Goal: Book appointment/travel/reservation

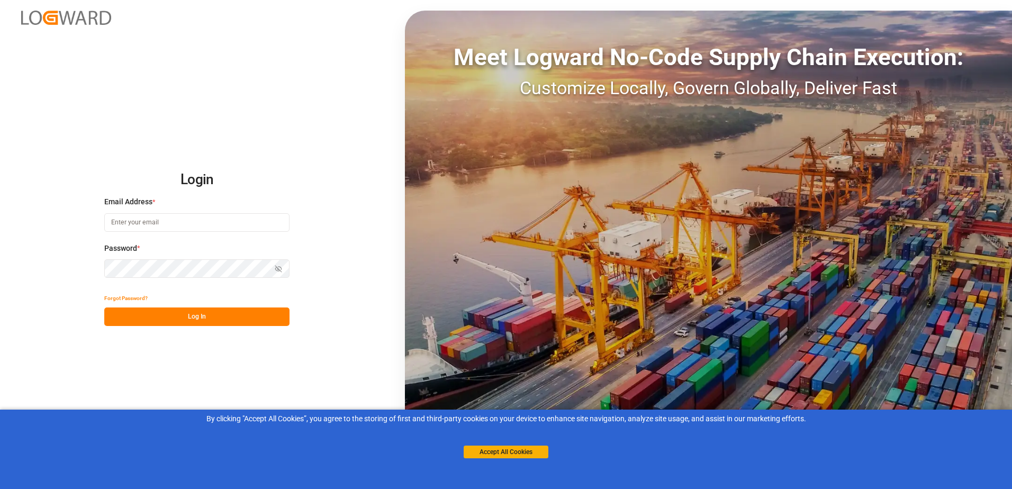
type input "[EMAIL_ADDRESS][DOMAIN_NAME]"
click at [251, 315] on button "Log In" at bounding box center [196, 316] width 185 height 19
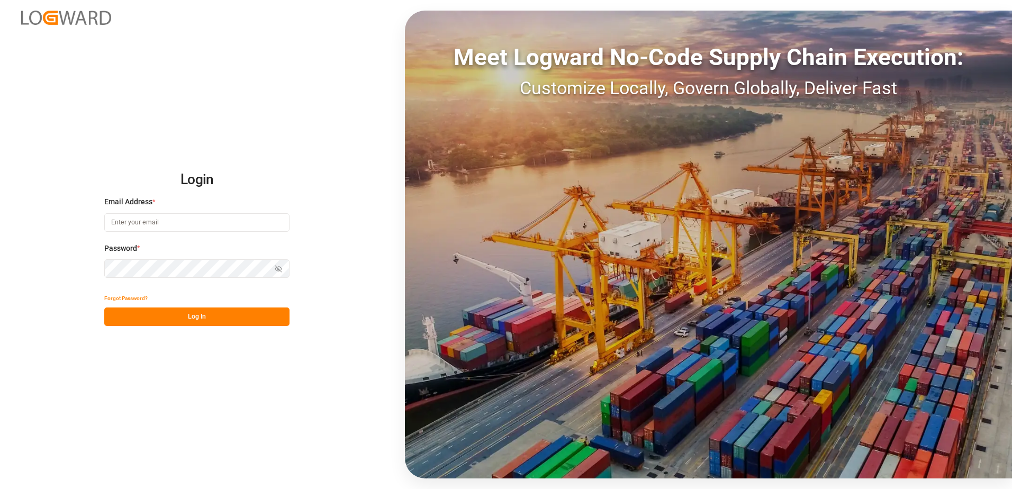
click at [131, 230] on input at bounding box center [196, 222] width 185 height 19
click at [137, 221] on input at bounding box center [196, 222] width 185 height 19
type input "[EMAIL_ADDRESS][DOMAIN_NAME]"
click at [153, 308] on button "Log In" at bounding box center [196, 316] width 185 height 19
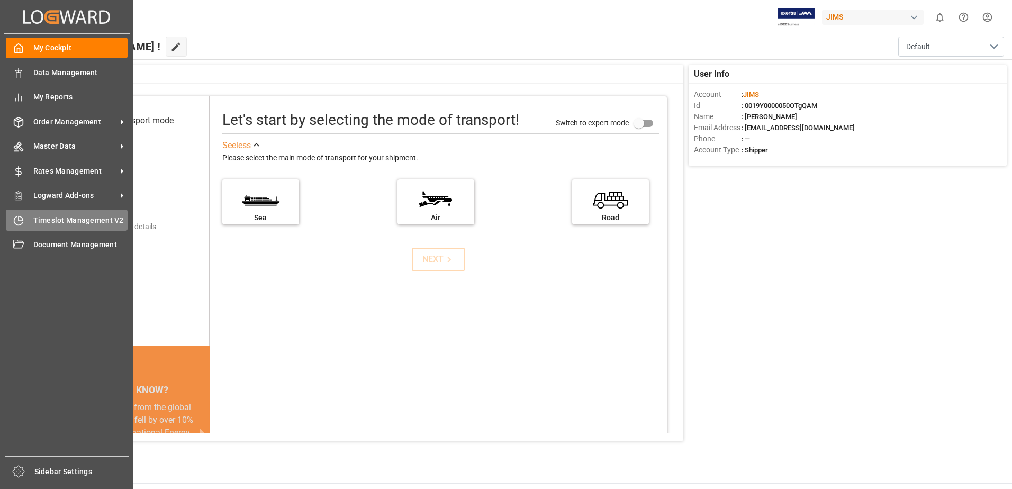
click at [40, 220] on span "Timeslot Management V2" at bounding box center [80, 220] width 95 height 11
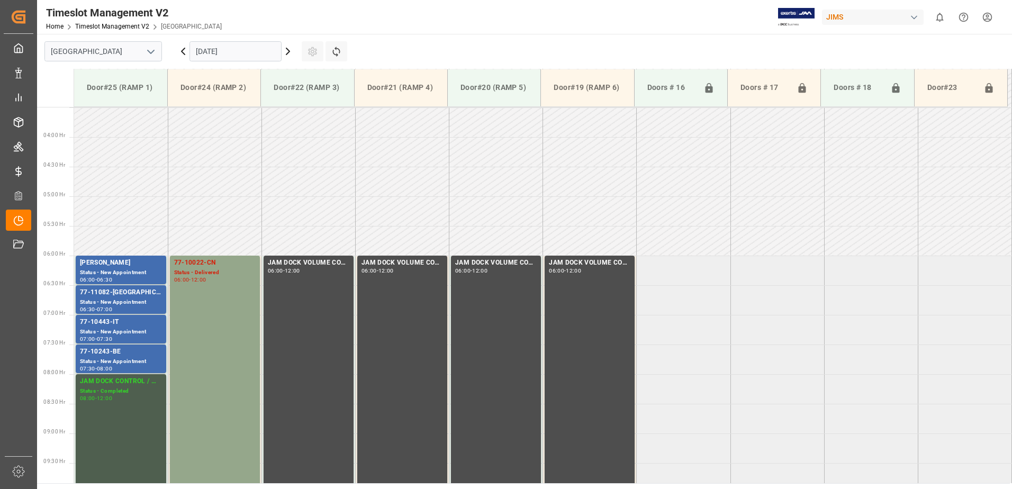
scroll to position [409, 0]
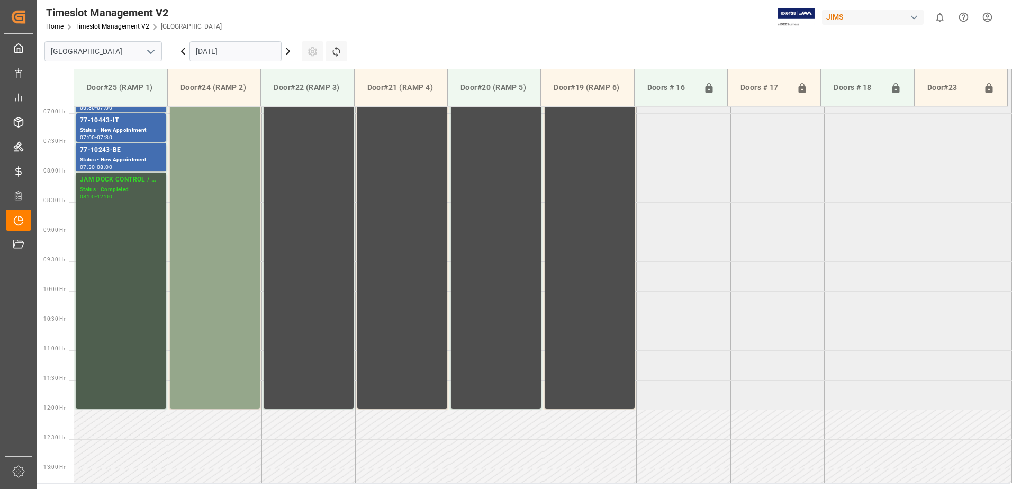
click at [258, 46] on input "[DATE]" at bounding box center [235, 51] width 92 height 20
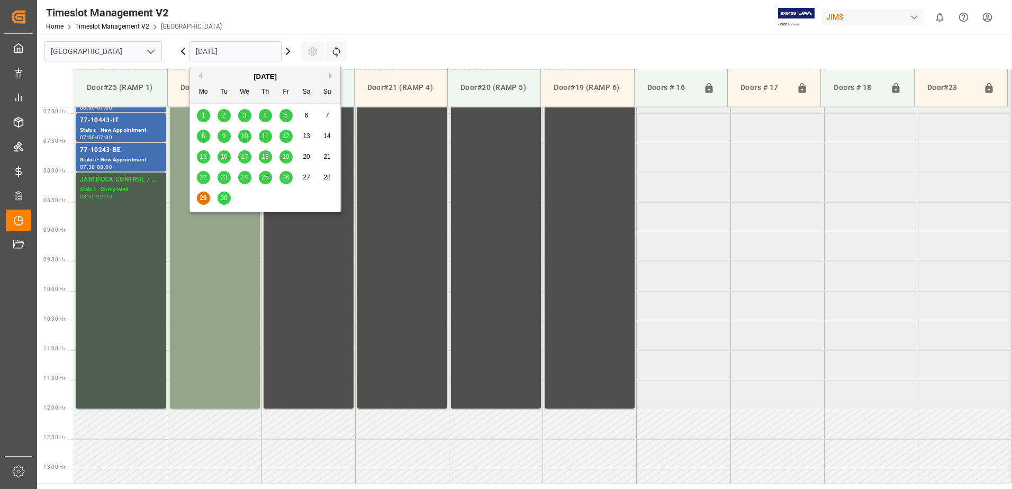
click at [223, 198] on span "30" at bounding box center [223, 197] width 7 height 7
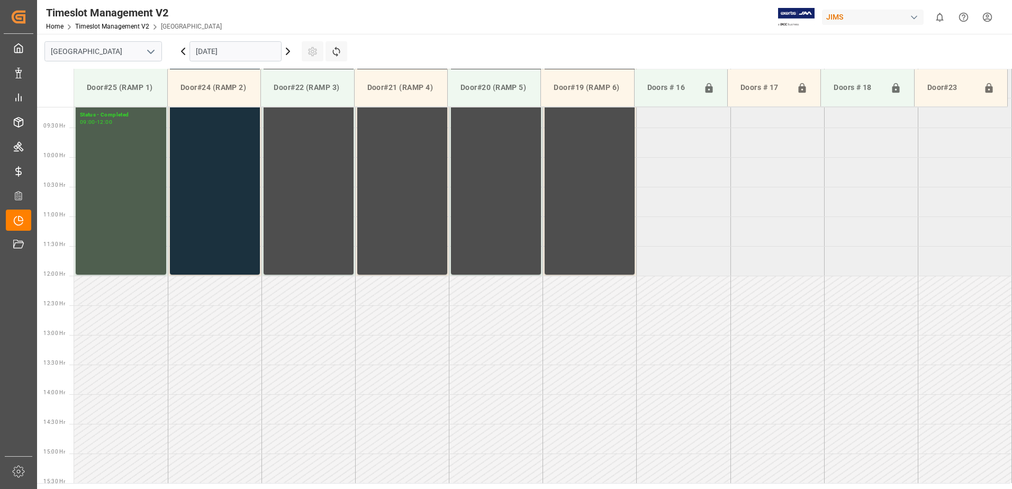
scroll to position [567, 0]
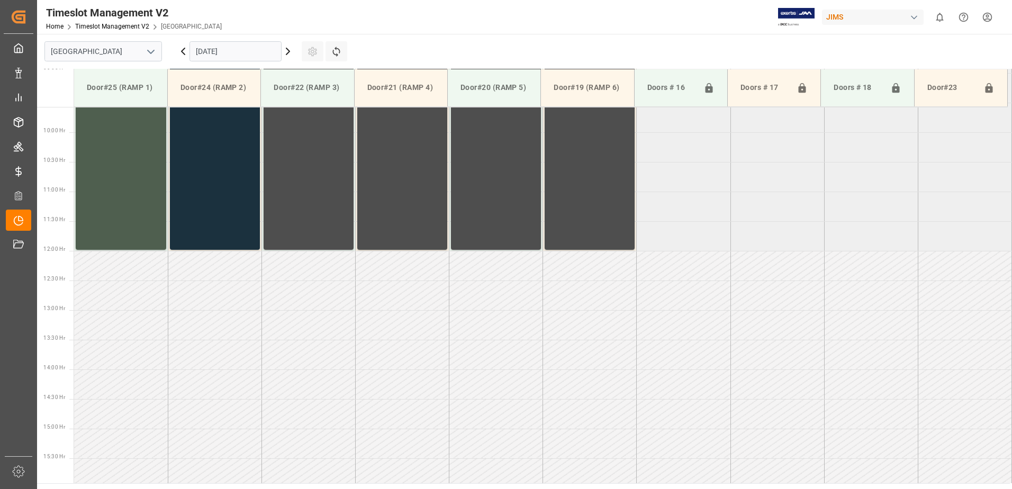
click at [119, 269] on td at bounding box center [121, 266] width 94 height 30
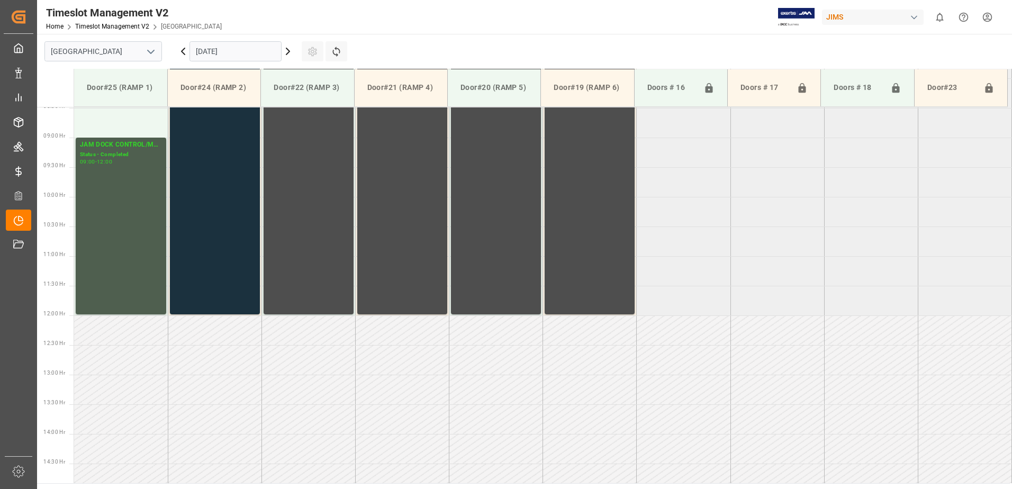
scroll to position [409, 0]
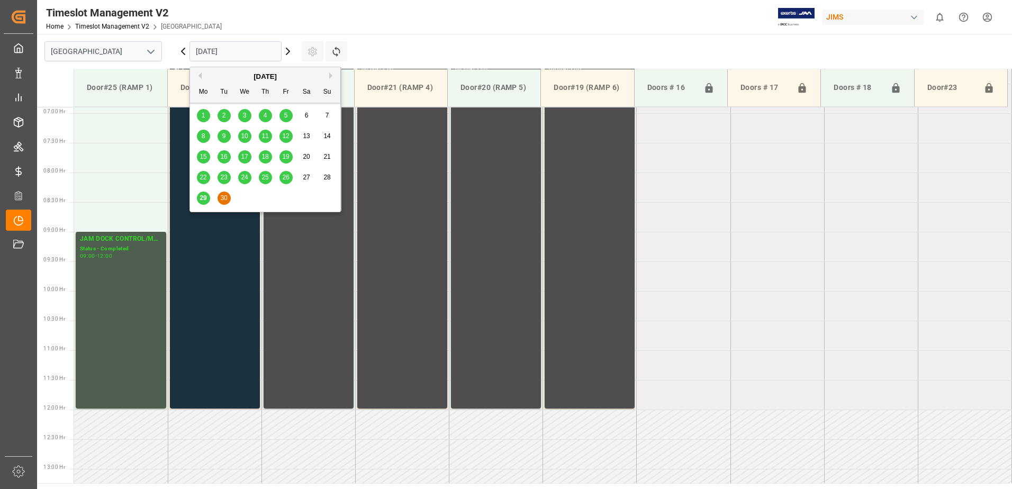
click at [235, 54] on input "[DATE]" at bounding box center [235, 51] width 92 height 20
click at [330, 77] on button "Next Month" at bounding box center [332, 76] width 6 height 6
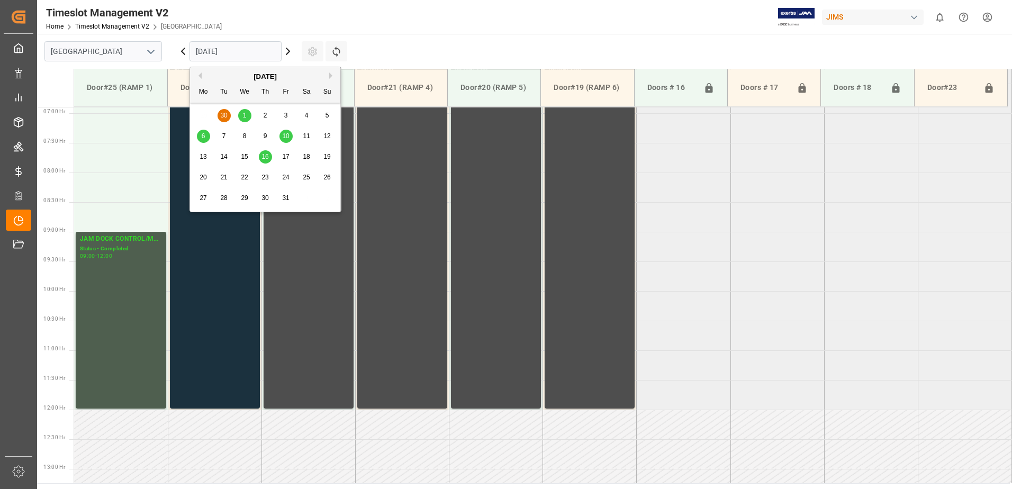
click at [242, 114] on div "1" at bounding box center [244, 116] width 13 height 13
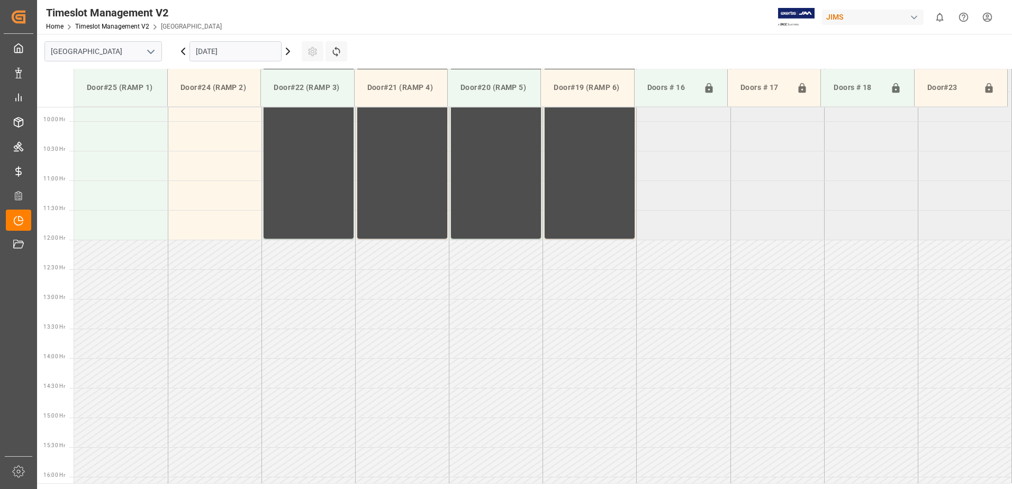
scroll to position [567, 0]
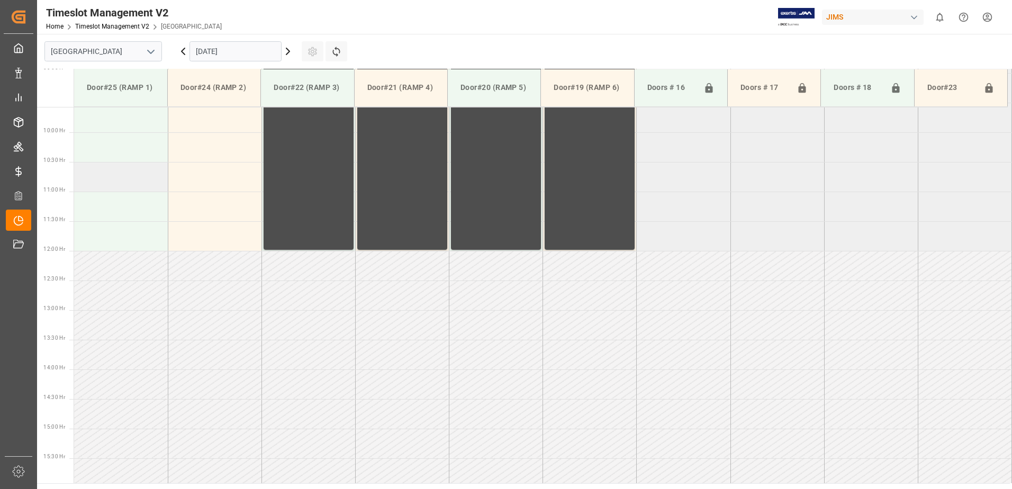
click at [109, 177] on td at bounding box center [121, 177] width 94 height 30
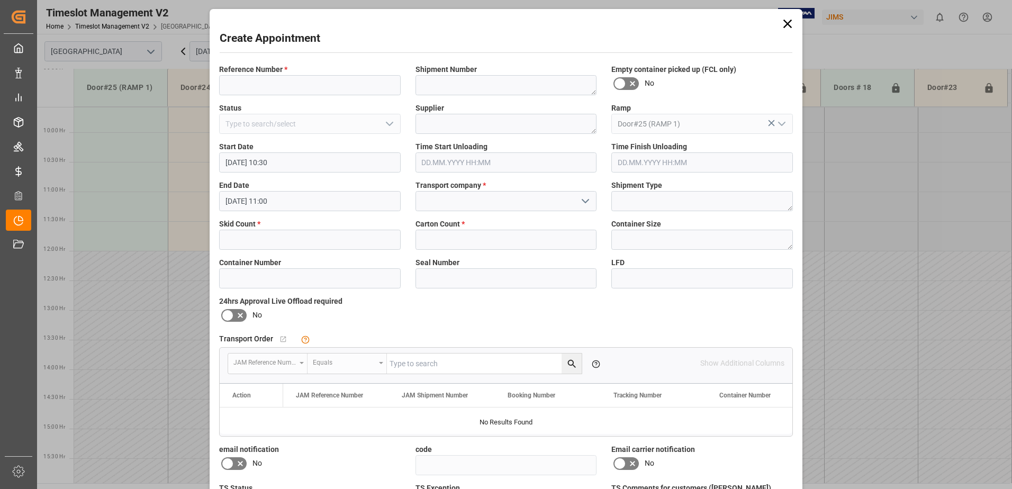
type input "[DATE] 10:30"
type input "[DATE] 11:00"
click at [250, 87] on input at bounding box center [310, 85] width 182 height 20
paste input "77-11160-[GEOGRAPHIC_DATA]"
type input "77-11160-[GEOGRAPHIC_DATA]"
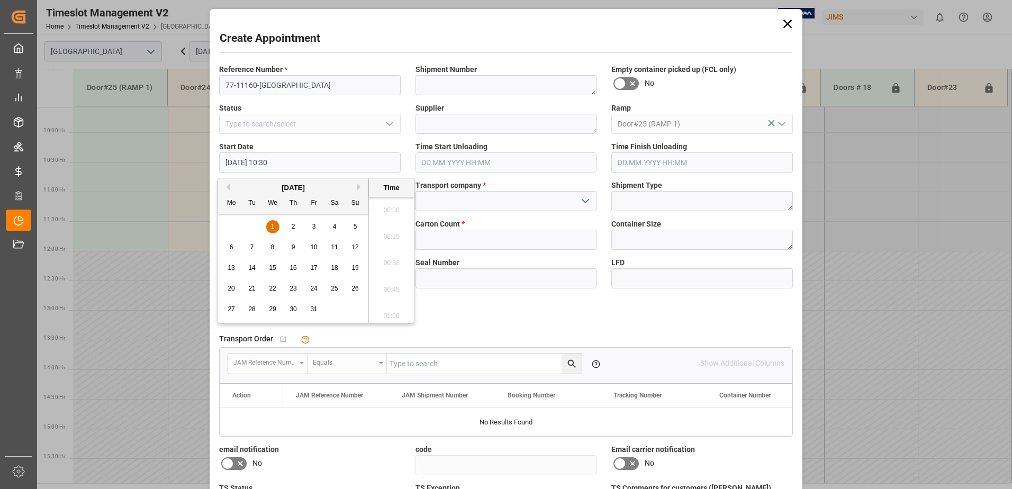
scroll to position [1062, 0]
drag, startPoint x: 445, startPoint y: 127, endPoint x: 42, endPoint y: 221, distance: 413.5
click at [445, 126] on textarea at bounding box center [506, 124] width 182 height 20
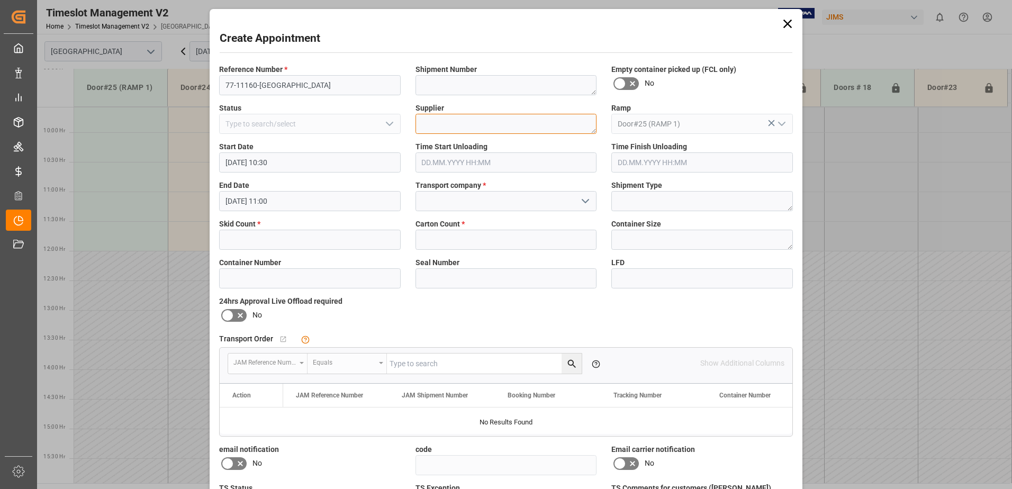
click at [455, 128] on textarea at bounding box center [506, 124] width 182 height 20
paste textarea "AM&S JAM INDUSTRIES"
type textarea "AM&S JAM INDUSTRIES"
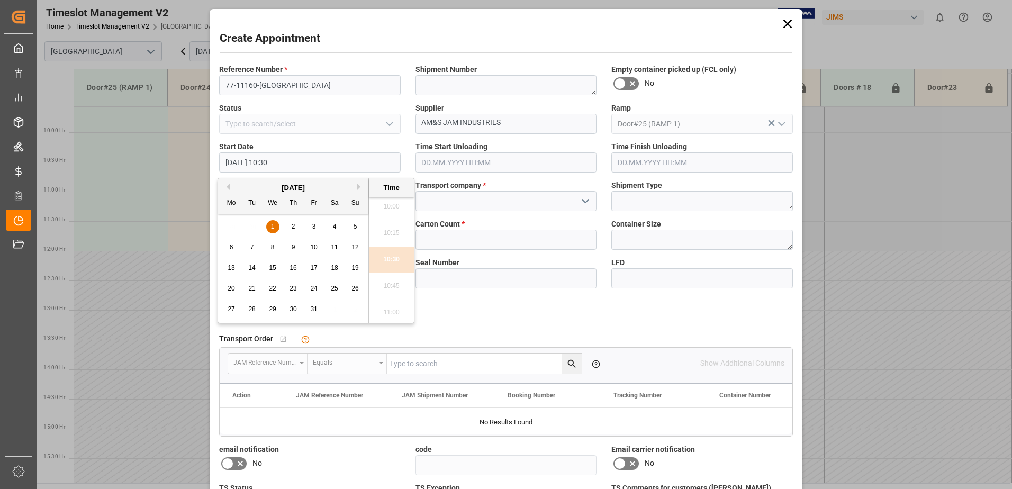
click at [538, 63] on div "Shipment Number" at bounding box center [506, 79] width 196 height 39
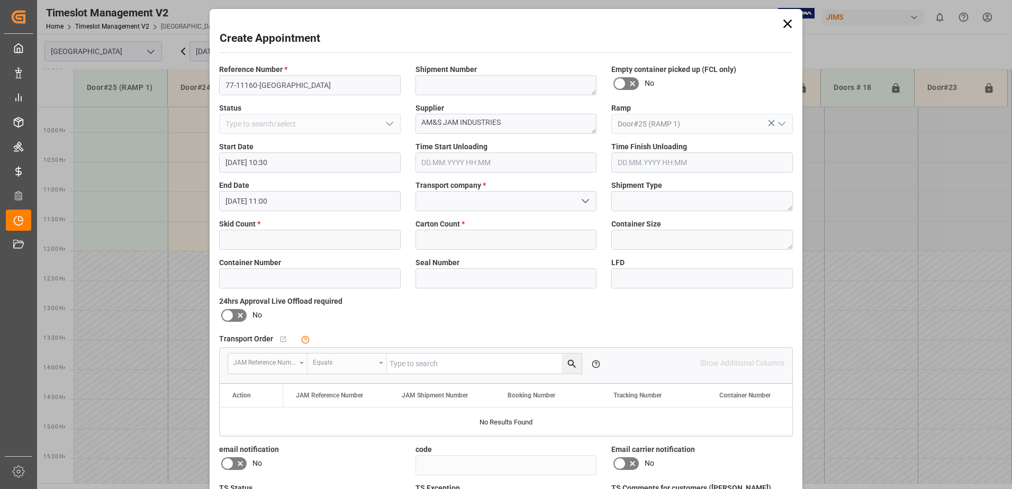
click at [578, 194] on button "open menu" at bounding box center [585, 201] width 16 height 16
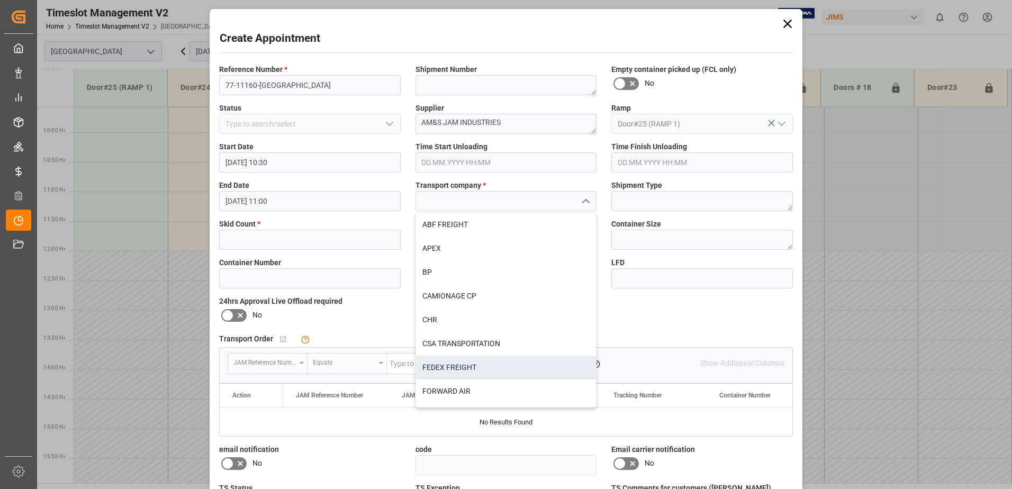
click at [493, 365] on div "FEDEX FREIGHT" at bounding box center [506, 368] width 180 height 24
type input "FEDEX FREIGHT"
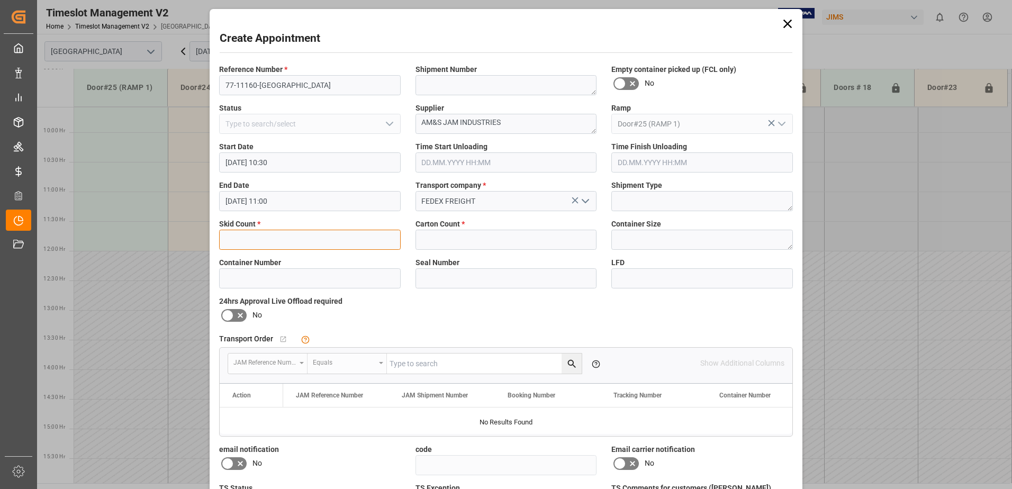
click at [273, 242] on input "text" at bounding box center [310, 240] width 182 height 20
type input "2"
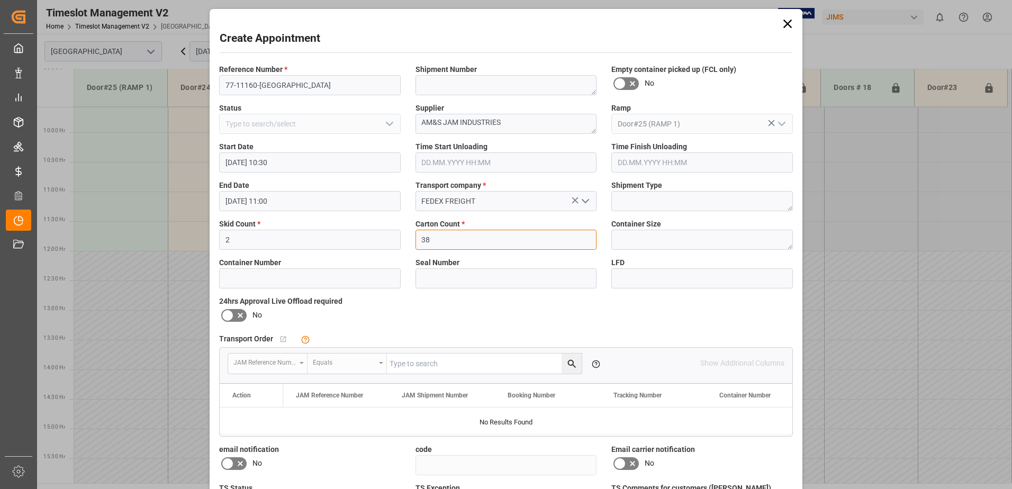
type input "38"
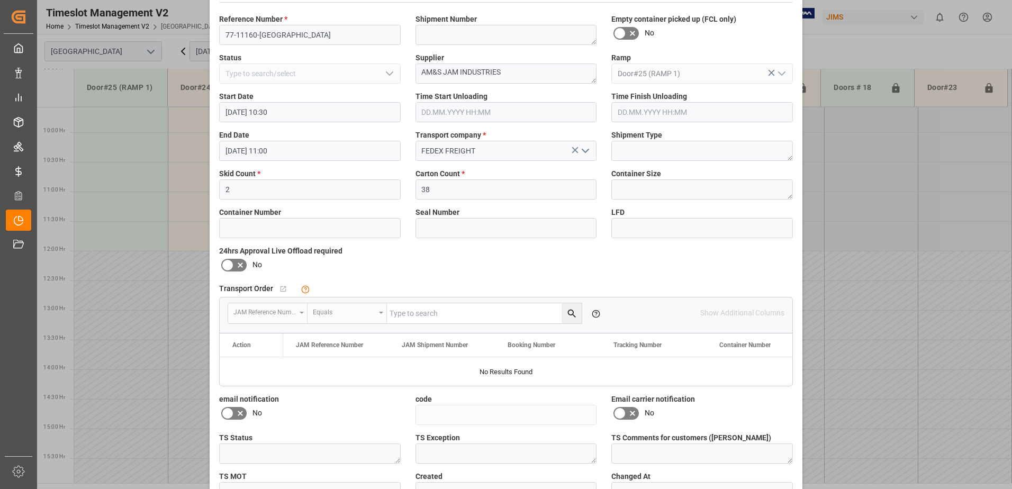
scroll to position [117, 0]
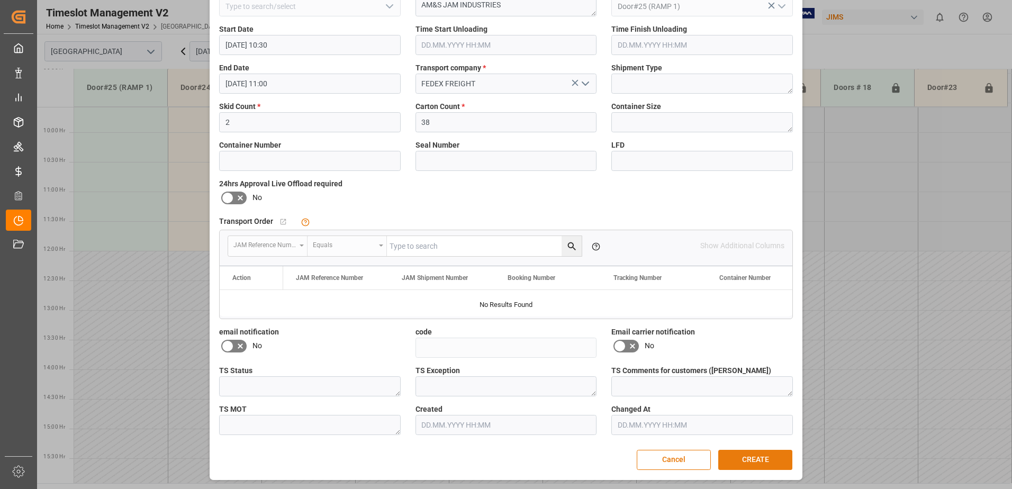
click at [744, 453] on button "CREATE" at bounding box center [755, 460] width 74 height 20
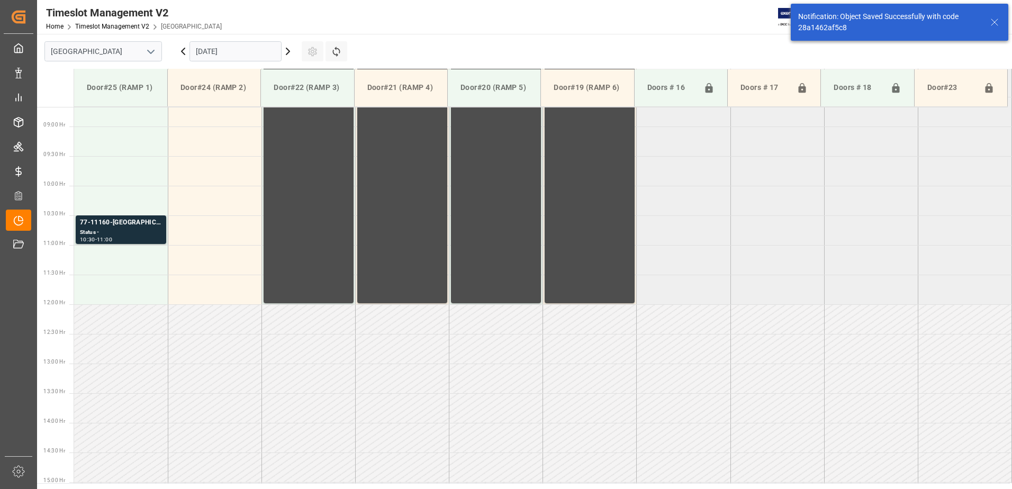
scroll to position [527, 0]
